Goal: Task Accomplishment & Management: Complete application form

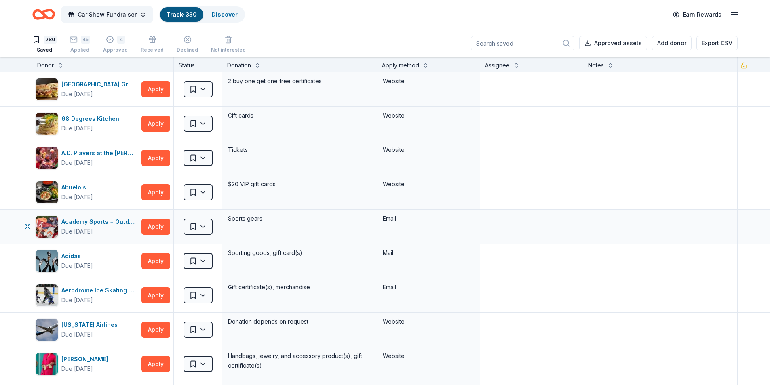
scroll to position [121, 0]
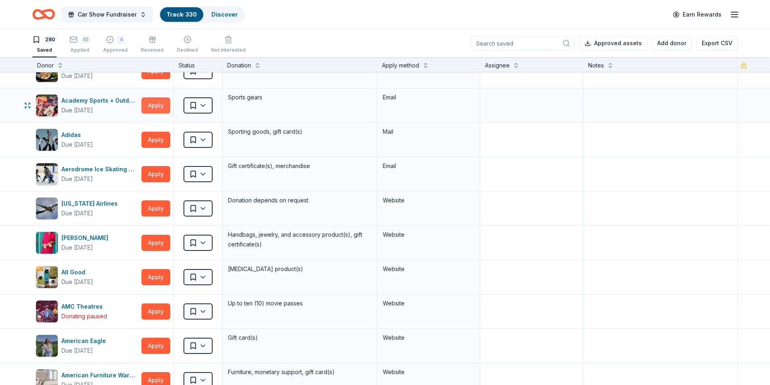
click at [158, 106] on button "Apply" at bounding box center [155, 105] width 29 height 16
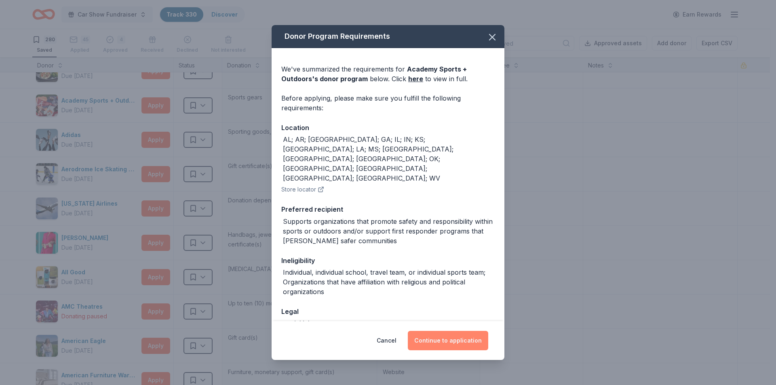
click at [438, 339] on button "Continue to application" at bounding box center [448, 340] width 80 height 19
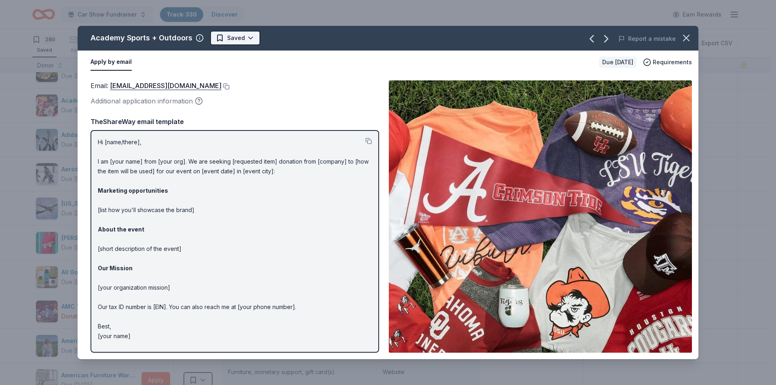
click at [242, 37] on html "Car Show Fundraiser Track · 330 Discover Earn Rewards 280 Saved 45 Applied 4 Ap…" at bounding box center [388, 192] width 776 height 385
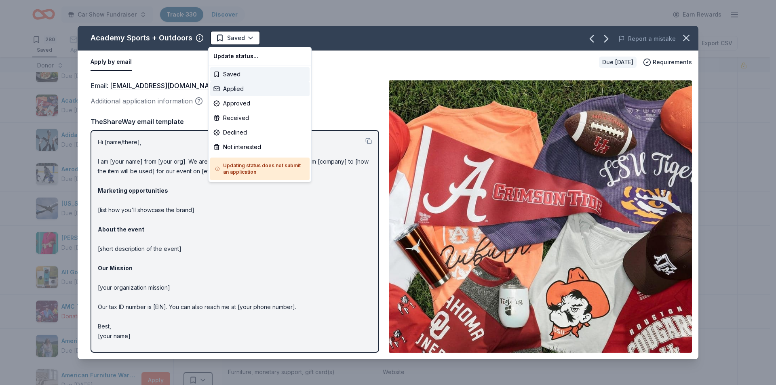
click at [240, 88] on div "Applied" at bounding box center [259, 89] width 99 height 15
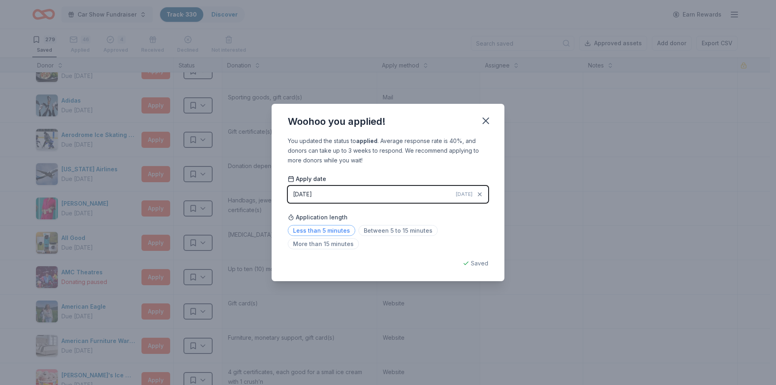
click at [330, 229] on span "Less than 5 minutes" at bounding box center [321, 230] width 67 height 11
drag, startPoint x: 488, startPoint y: 115, endPoint x: 224, endPoint y: 134, distance: 264.5
click at [488, 115] on icon "button" at bounding box center [485, 120] width 11 height 11
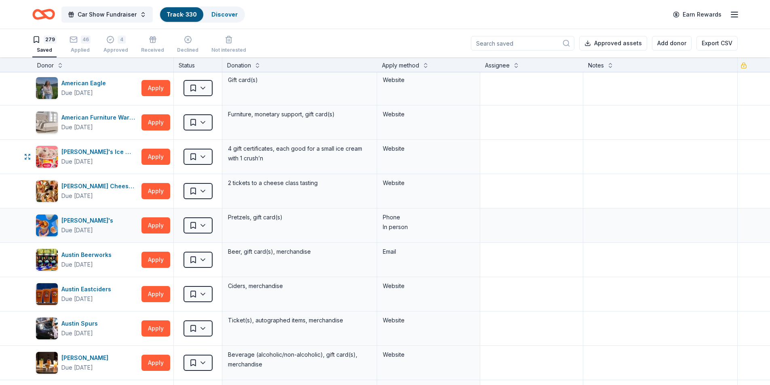
scroll to position [444, 0]
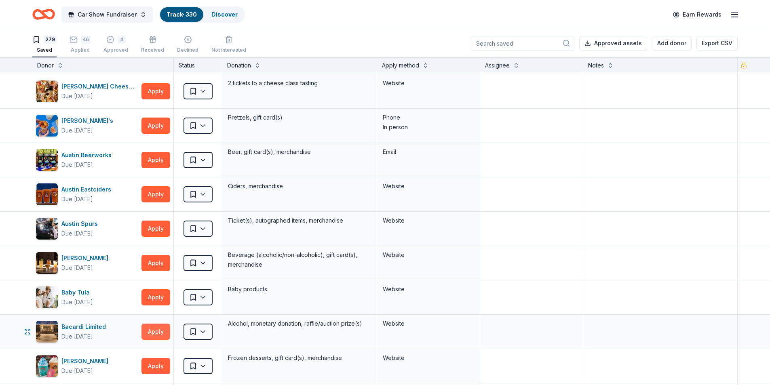
click at [152, 337] on button "Apply" at bounding box center [155, 332] width 29 height 16
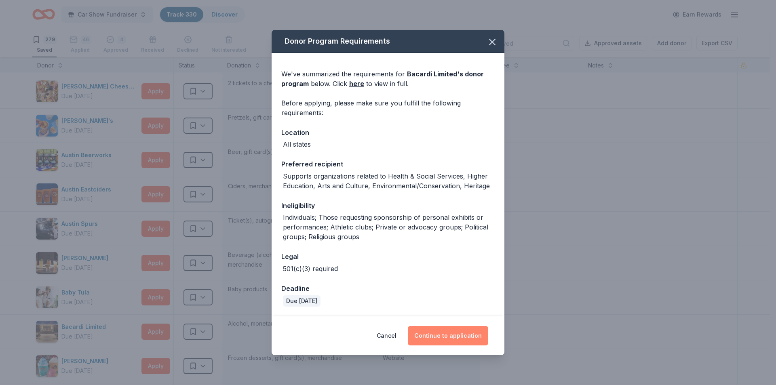
click at [444, 331] on button "Continue to application" at bounding box center [448, 335] width 80 height 19
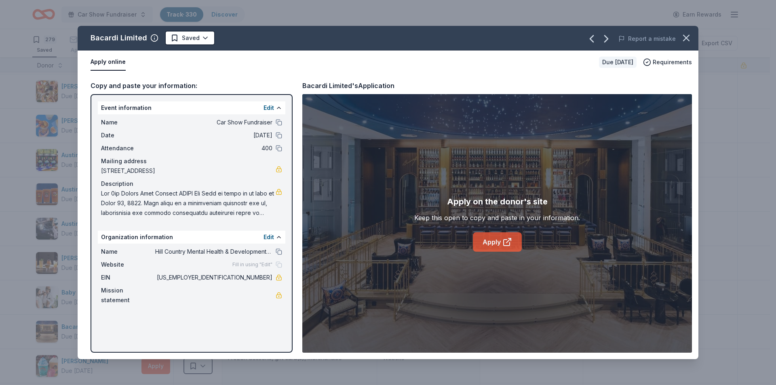
click at [491, 242] on link "Apply" at bounding box center [497, 241] width 49 height 19
click at [197, 38] on html "Car Show Fundraiser Track · 330 Discover Earn Rewards 279 Saved 46 Applied 4 Ap…" at bounding box center [388, 192] width 776 height 385
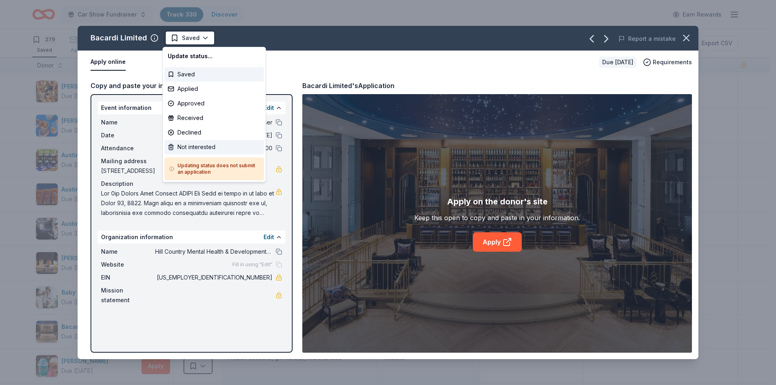
click at [187, 152] on div "Not interested" at bounding box center [213, 147] width 99 height 15
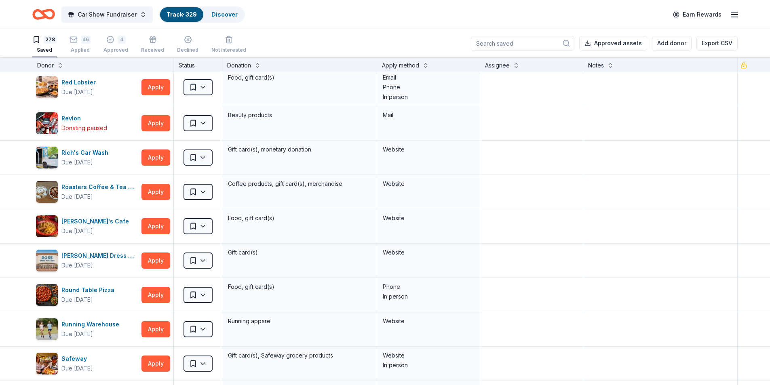
scroll to position [9420, 0]
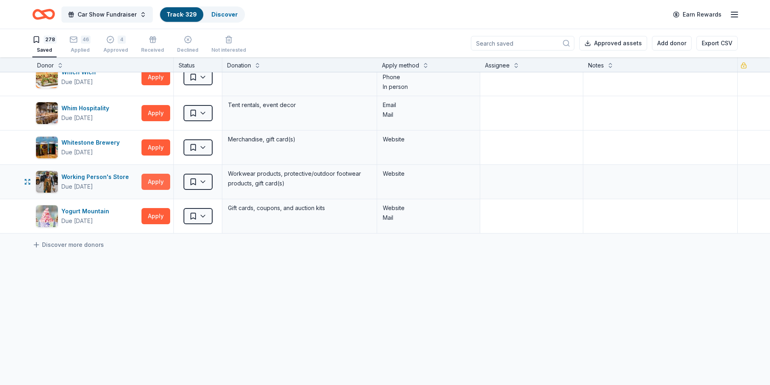
click at [150, 187] on button "Apply" at bounding box center [155, 182] width 29 height 16
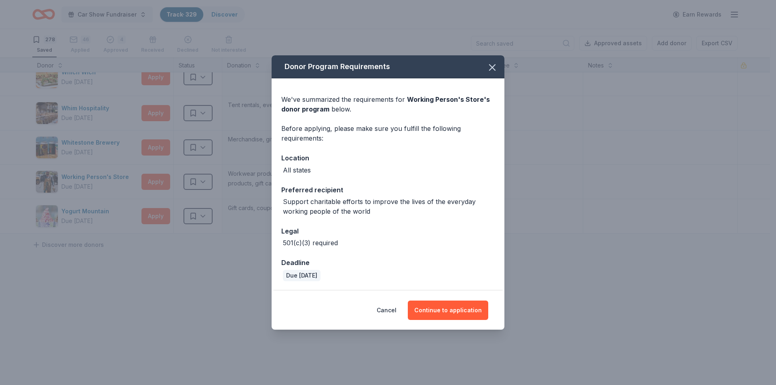
click at [447, 298] on div "Cancel Continue to application" at bounding box center [387, 310] width 233 height 39
click at [445, 302] on button "Continue to application" at bounding box center [448, 310] width 80 height 19
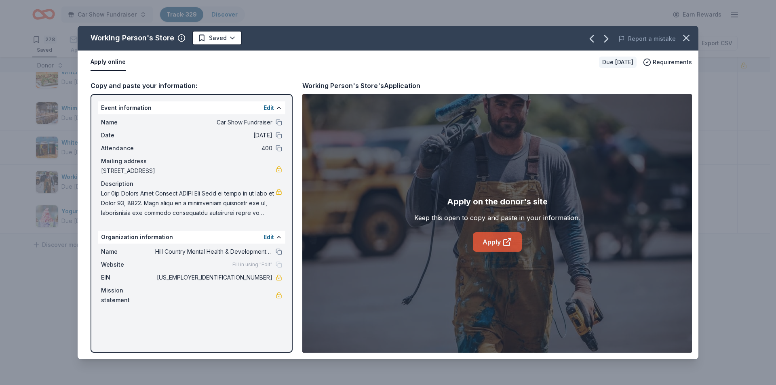
click at [494, 239] on link "Apply" at bounding box center [497, 241] width 49 height 19
click at [685, 36] on icon "button" at bounding box center [685, 37] width 11 height 11
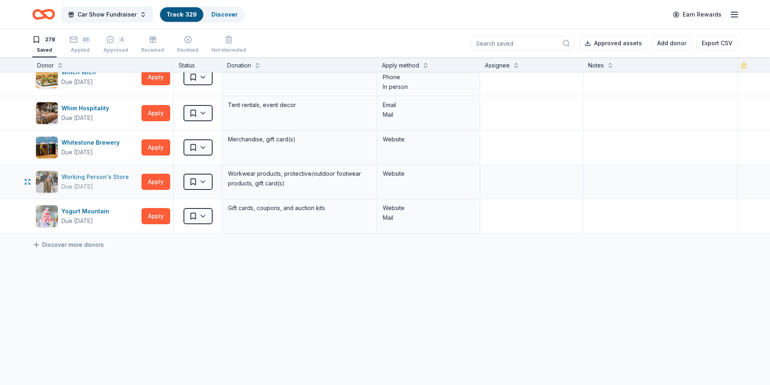
click at [101, 174] on div "Working Person's Store" at bounding box center [96, 177] width 71 height 10
click at [205, 181] on html "Car Show Fundraiser Track · 329 Discover Earn Rewards 278 Saved 46 Applied 4 Ap…" at bounding box center [385, 192] width 770 height 385
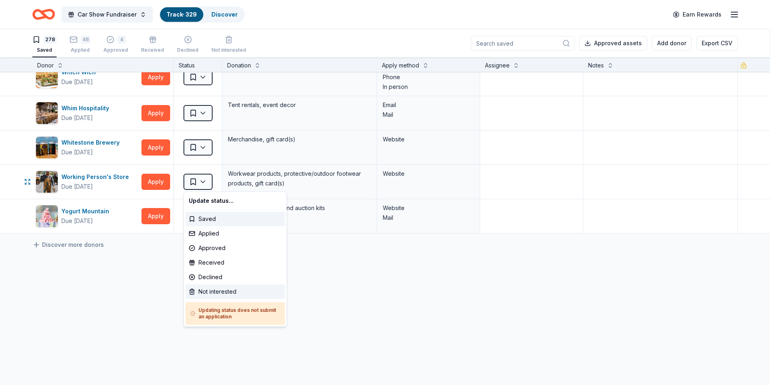
click at [210, 292] on div "Not interested" at bounding box center [234, 291] width 99 height 15
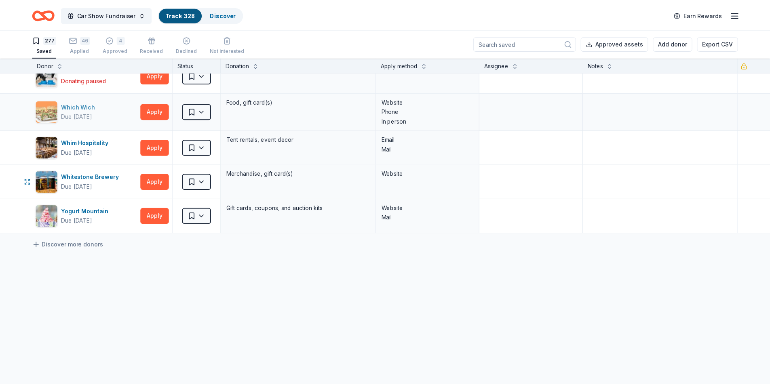
scroll to position [9386, 0]
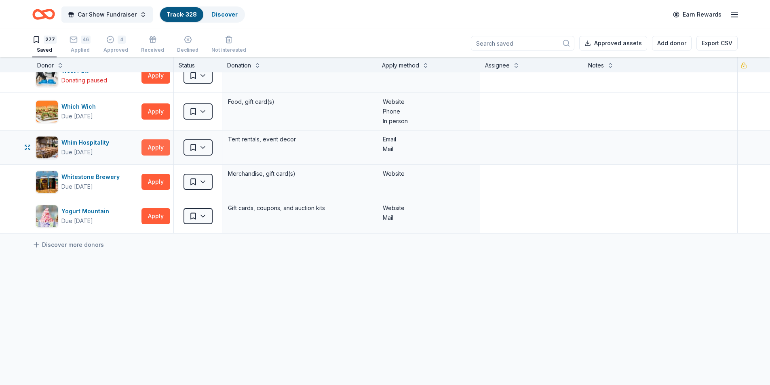
click at [151, 151] on button "Apply" at bounding box center [155, 147] width 29 height 16
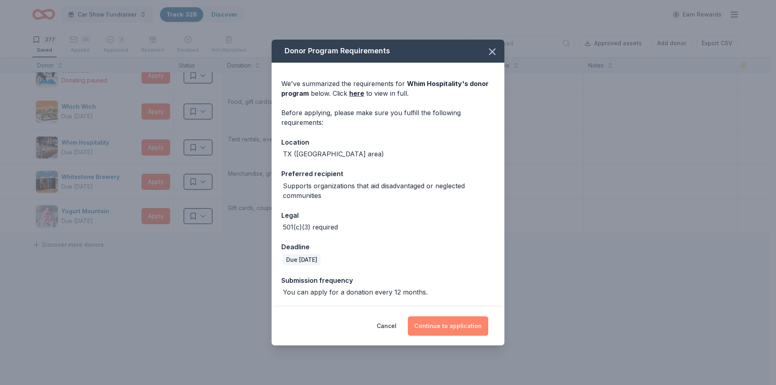
click at [448, 330] on button "Continue to application" at bounding box center [448, 325] width 80 height 19
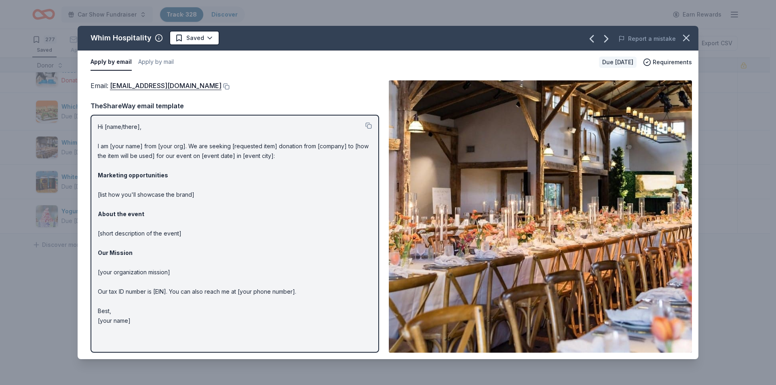
click at [584, 218] on img at bounding box center [540, 216] width 303 height 272
click at [687, 37] on icon "button" at bounding box center [686, 38] width 6 height 6
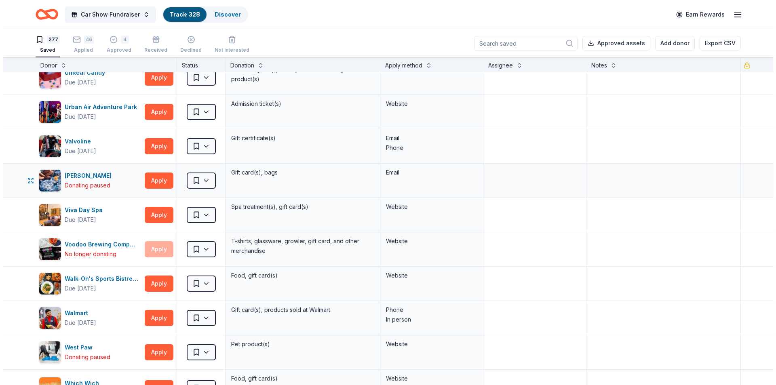
scroll to position [9063, 0]
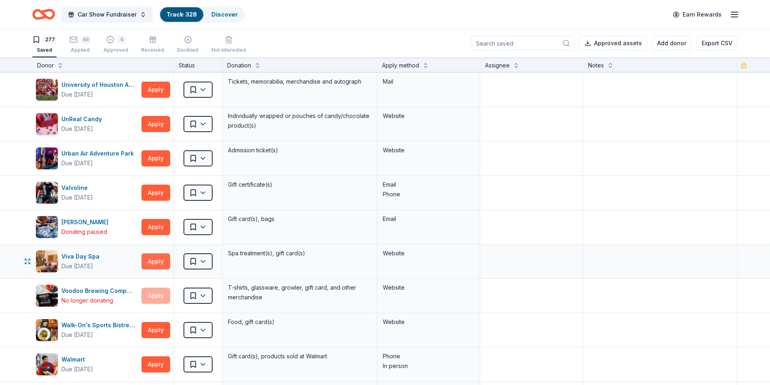
click at [153, 266] on button "Apply" at bounding box center [155, 261] width 29 height 16
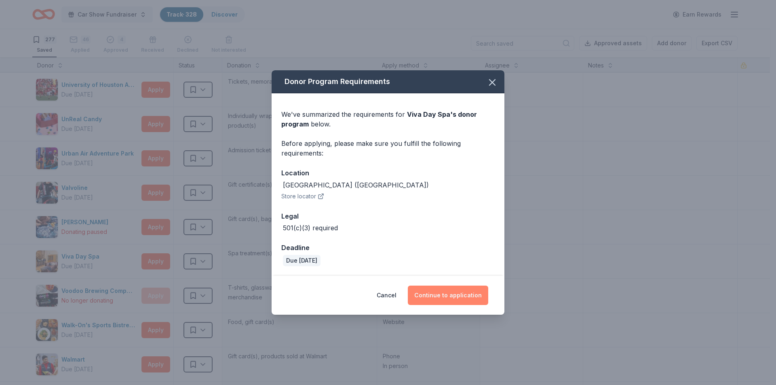
click at [452, 294] on button "Continue to application" at bounding box center [448, 295] width 80 height 19
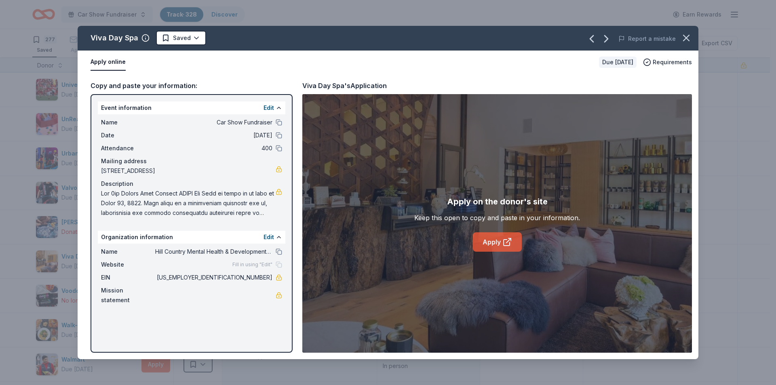
click at [491, 238] on link "Apply" at bounding box center [497, 241] width 49 height 19
click at [194, 38] on html "Car Show Fundraiser Track · 328 Discover Earn Rewards 277 Saved 46 Applied 4 Ap…" at bounding box center [388, 192] width 776 height 385
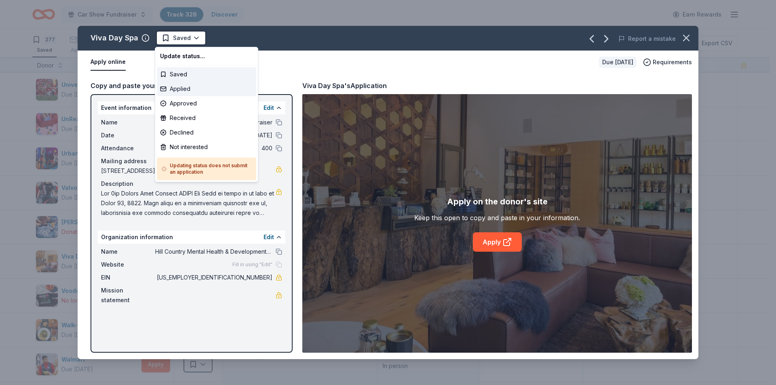
click at [184, 88] on div "Applied" at bounding box center [206, 89] width 99 height 15
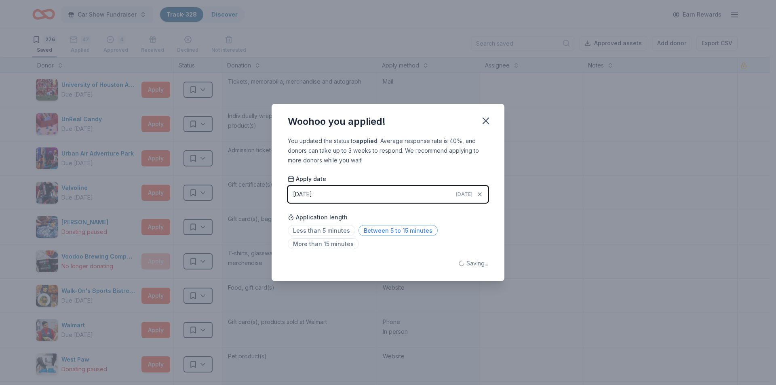
click at [404, 231] on span "Between 5 to 15 minutes" at bounding box center [397, 230] width 79 height 11
click at [484, 119] on icon "button" at bounding box center [486, 121] width 6 height 6
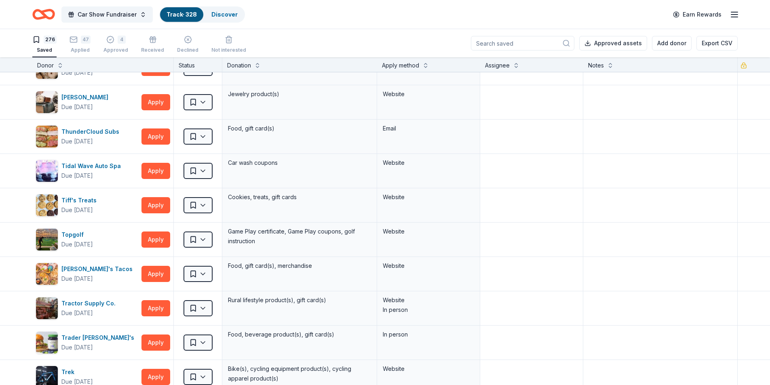
scroll to position [8497, 0]
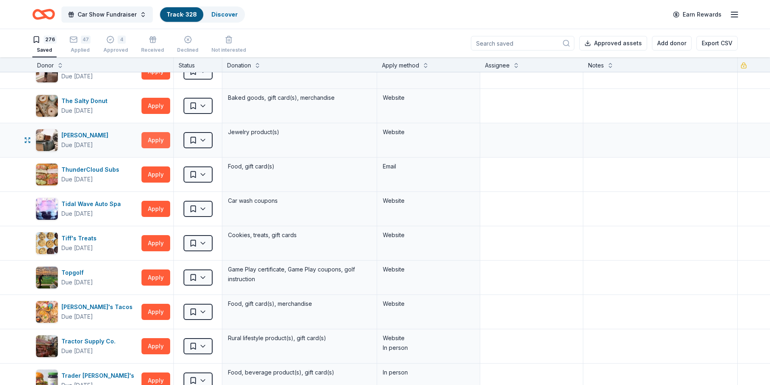
click at [162, 139] on button "Apply" at bounding box center [155, 140] width 29 height 16
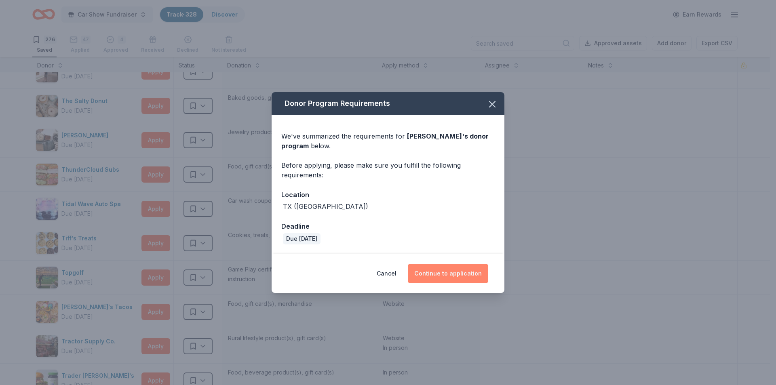
click at [438, 273] on button "Continue to application" at bounding box center [448, 273] width 80 height 19
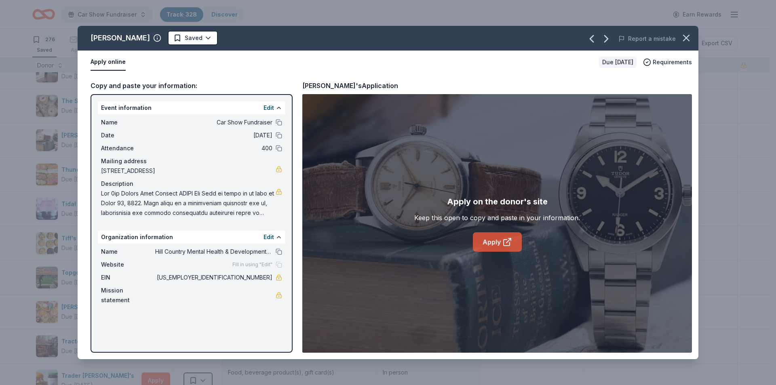
click at [499, 245] on link "Apply" at bounding box center [497, 241] width 49 height 19
click at [682, 38] on icon "button" at bounding box center [685, 37] width 11 height 11
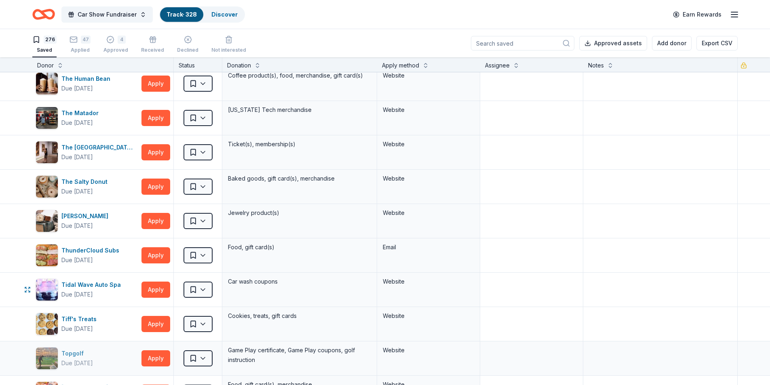
scroll to position [8376, 0]
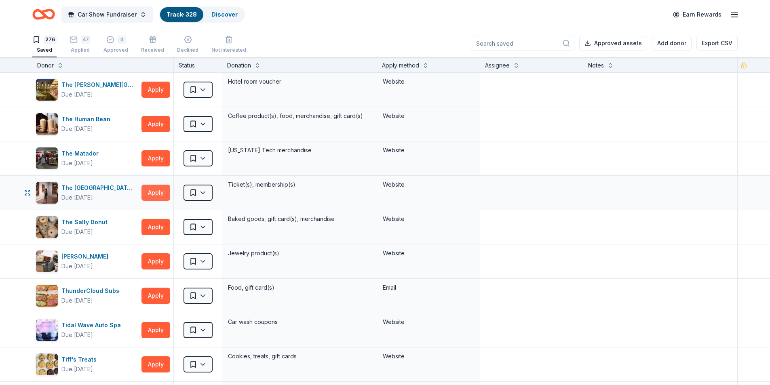
click at [165, 196] on button "Apply" at bounding box center [155, 193] width 29 height 16
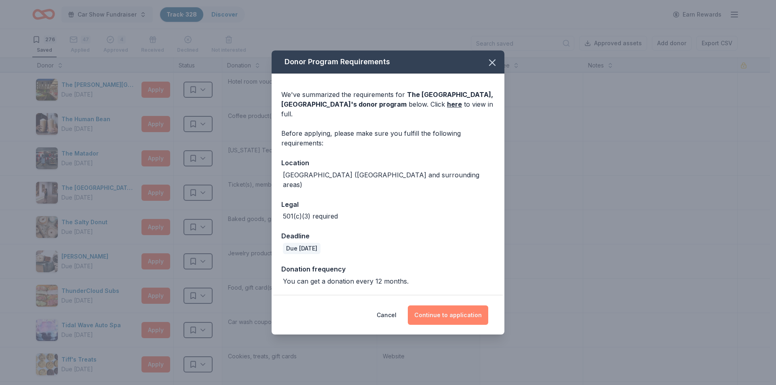
click at [442, 305] on button "Continue to application" at bounding box center [448, 314] width 80 height 19
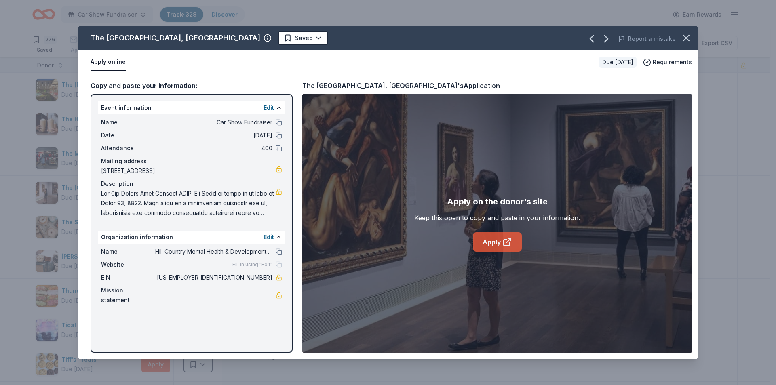
click at [497, 244] on link "Apply" at bounding box center [497, 241] width 49 height 19
click at [503, 246] on icon at bounding box center [507, 242] width 10 height 10
click at [685, 40] on icon "button" at bounding box center [685, 37] width 11 height 11
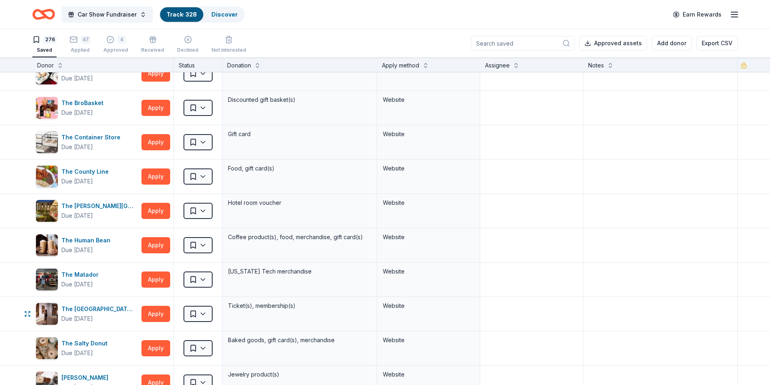
scroll to position [8214, 0]
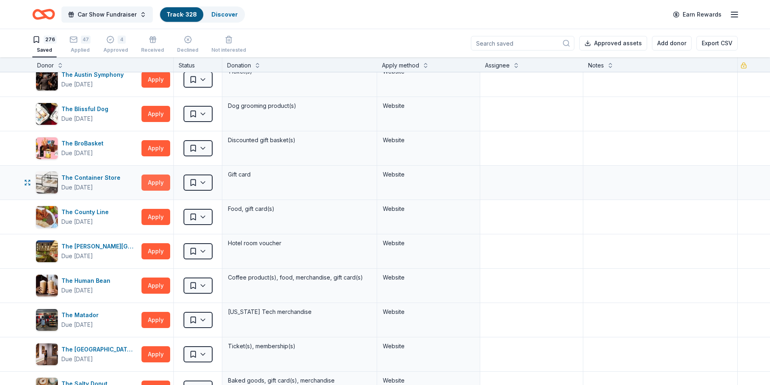
click at [151, 186] on button "Apply" at bounding box center [155, 183] width 29 height 16
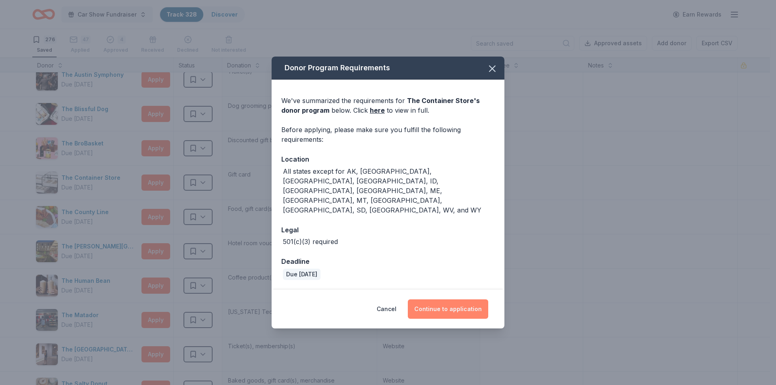
click at [433, 299] on button "Continue to application" at bounding box center [448, 308] width 80 height 19
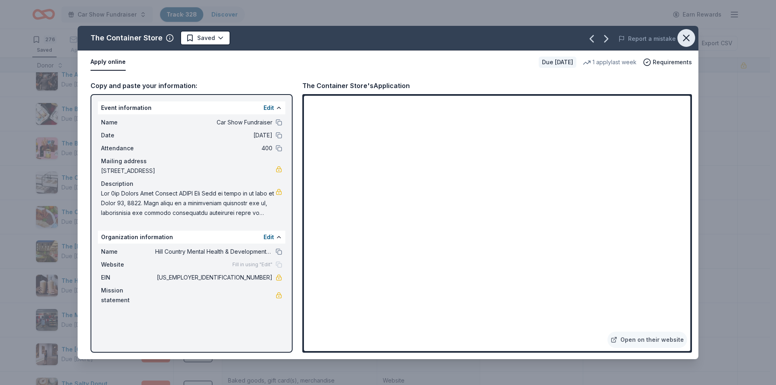
click at [686, 36] on icon "button" at bounding box center [685, 37] width 11 height 11
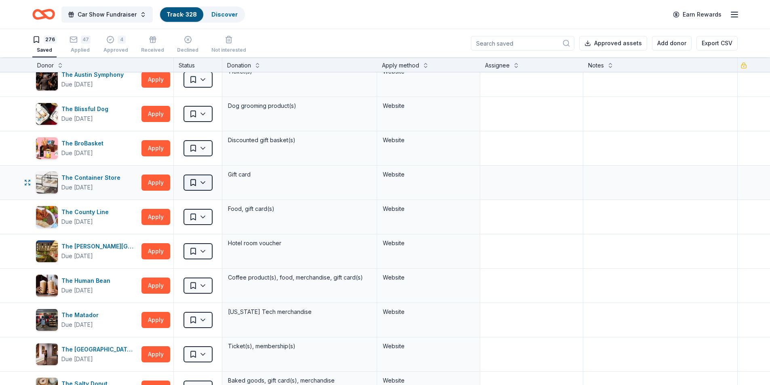
click at [200, 179] on html "Car Show Fundraiser Track · 328 Discover Earn Rewards 276 Saved 47 Applied 4 Ap…" at bounding box center [385, 192] width 770 height 385
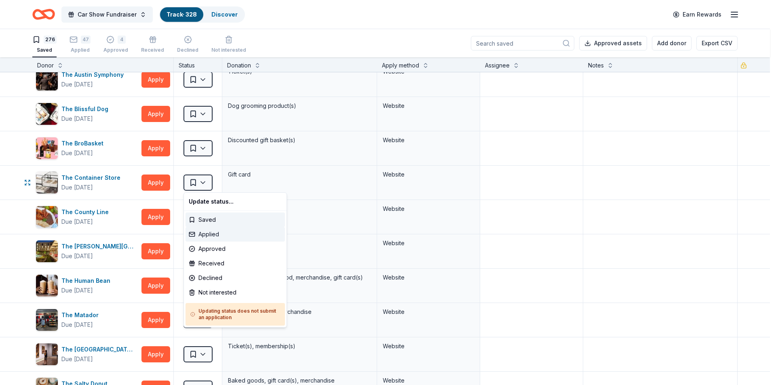
click at [210, 235] on div "Applied" at bounding box center [234, 234] width 99 height 15
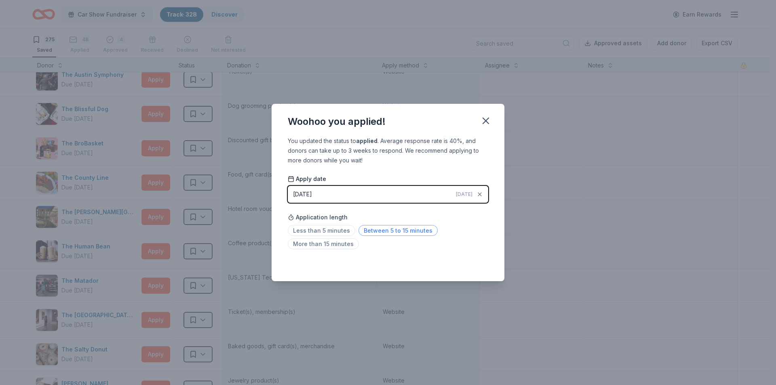
click at [381, 231] on span "Between 5 to 15 minutes" at bounding box center [397, 230] width 79 height 11
drag, startPoint x: 491, startPoint y: 114, endPoint x: 489, endPoint y: 120, distance: 6.4
click at [490, 118] on button "button" at bounding box center [486, 121] width 18 height 18
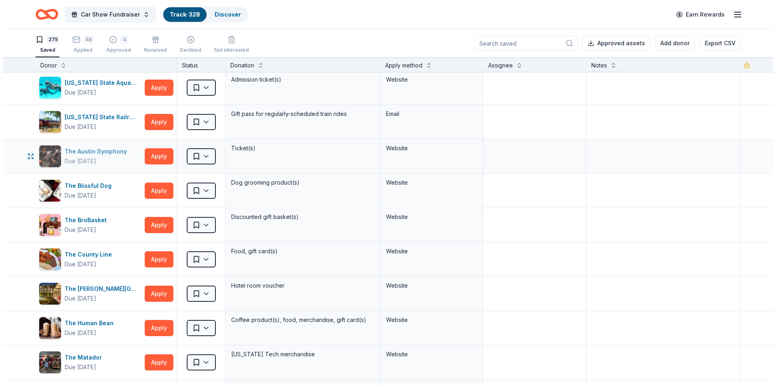
scroll to position [8053, 0]
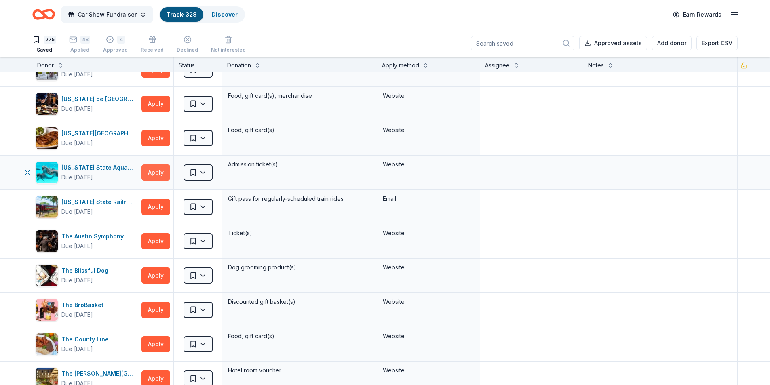
click at [159, 175] on button "Apply" at bounding box center [155, 172] width 29 height 16
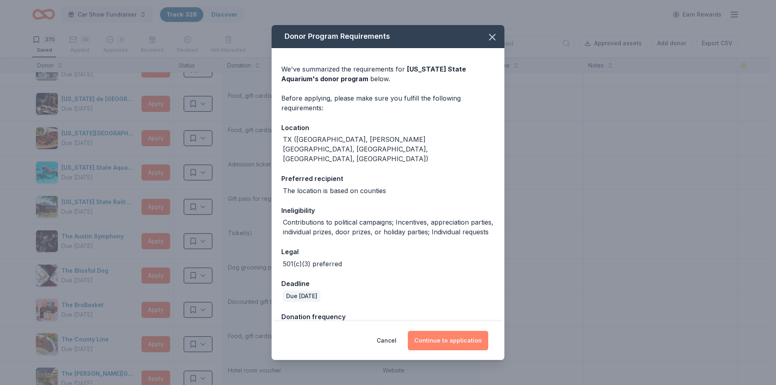
click at [444, 334] on button "Continue to application" at bounding box center [448, 340] width 80 height 19
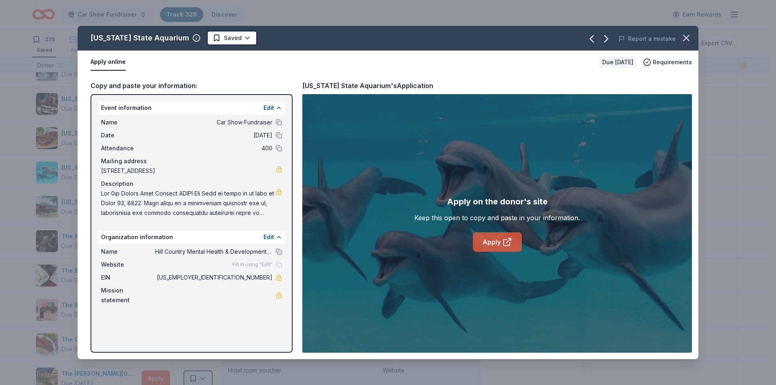
click at [503, 242] on icon at bounding box center [507, 242] width 10 height 10
